Goal: Task Accomplishment & Management: Use online tool/utility

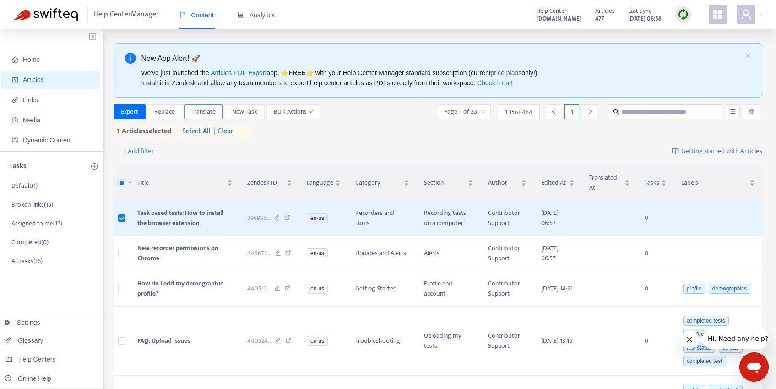
click at [211, 114] on span "Translate" at bounding box center [203, 112] width 24 height 10
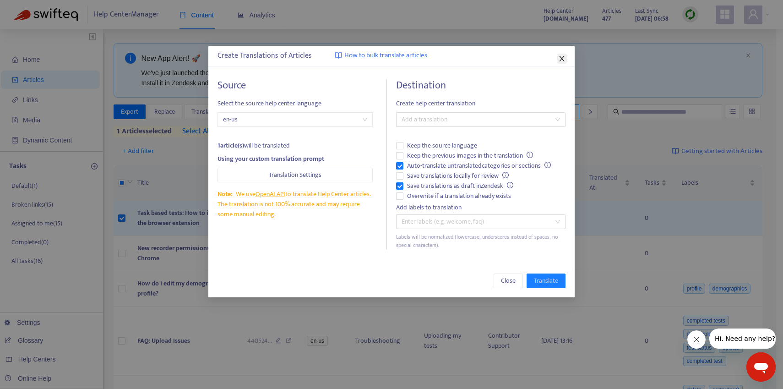
click at [562, 57] on icon "close" at bounding box center [561, 58] width 5 height 5
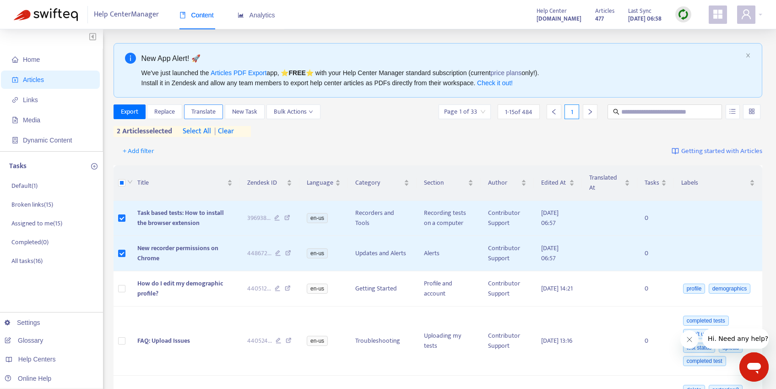
click at [198, 110] on span "Translate" at bounding box center [203, 112] width 24 height 10
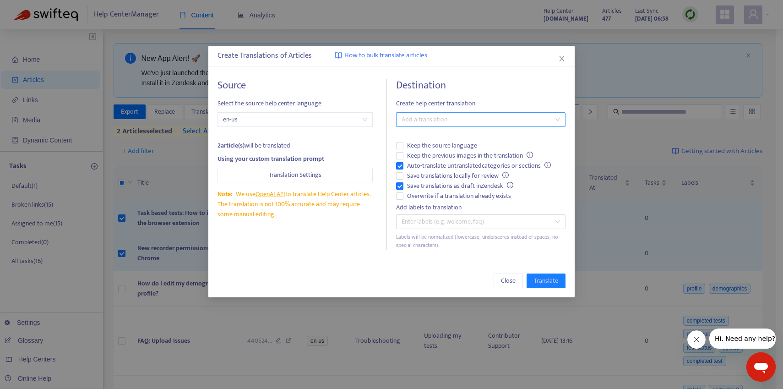
click at [422, 118] on div at bounding box center [476, 119] width 156 height 11
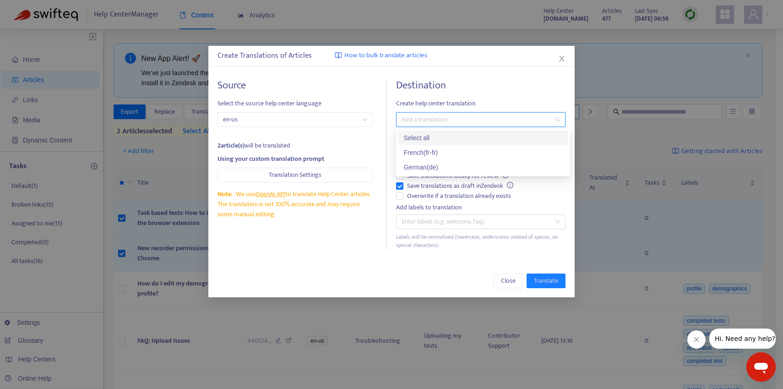
click at [429, 139] on div "Select all" at bounding box center [482, 138] width 159 height 10
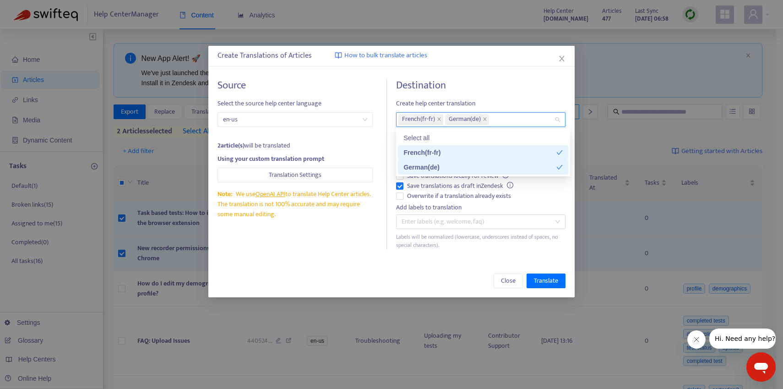
click at [424, 261] on div "Create Translations of Articles How to bulk translate articles Source Select th…" at bounding box center [391, 171] width 366 height 251
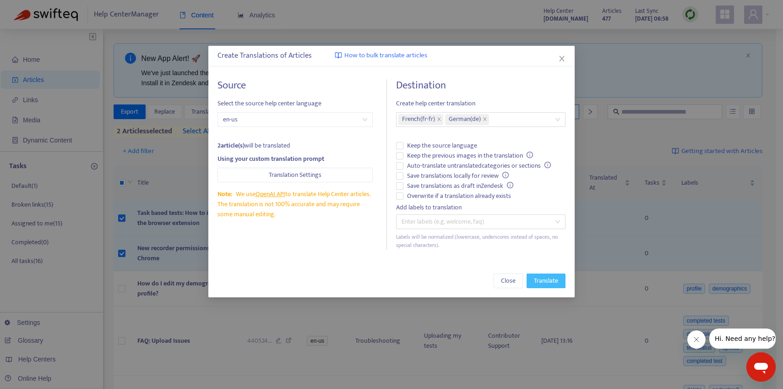
click at [542, 277] on span "Translate" at bounding box center [546, 281] width 24 height 10
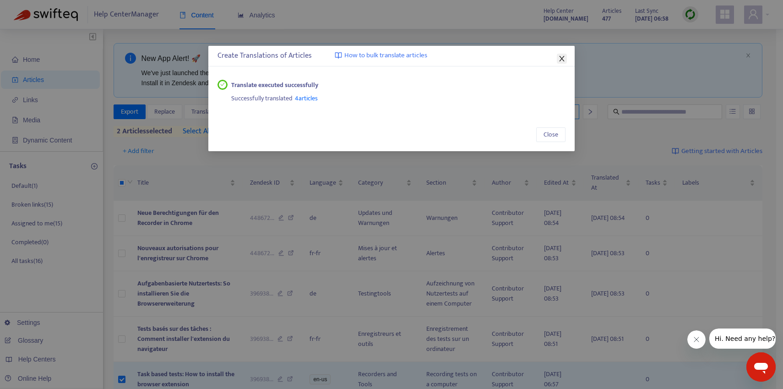
click at [559, 54] on button "Close" at bounding box center [562, 59] width 10 height 10
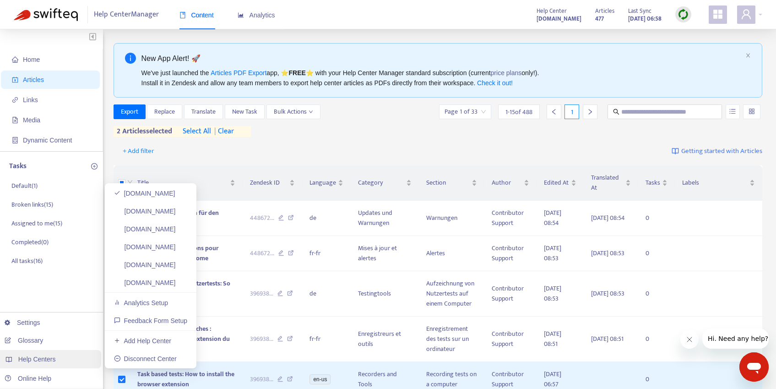
click at [46, 359] on span "Help Centers" at bounding box center [37, 358] width 38 height 7
click at [173, 286] on link "participant-support.usertesting.com" at bounding box center [145, 282] width 62 height 7
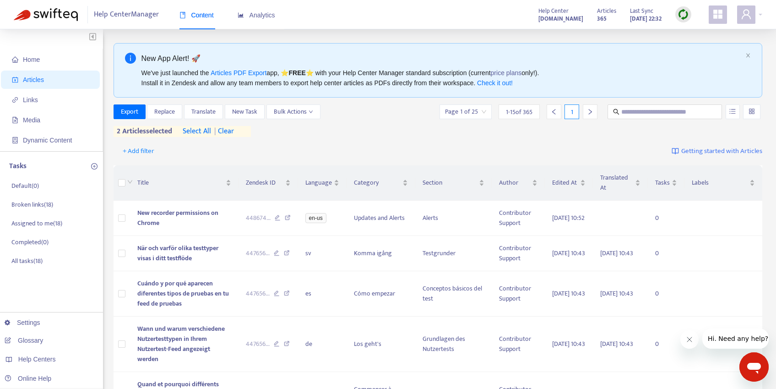
click at [687, 14] on img at bounding box center [682, 14] width 11 height 11
click at [687, 28] on link "Quick Sync" at bounding box center [701, 33] width 39 height 11
